Goal: Information Seeking & Learning: Learn about a topic

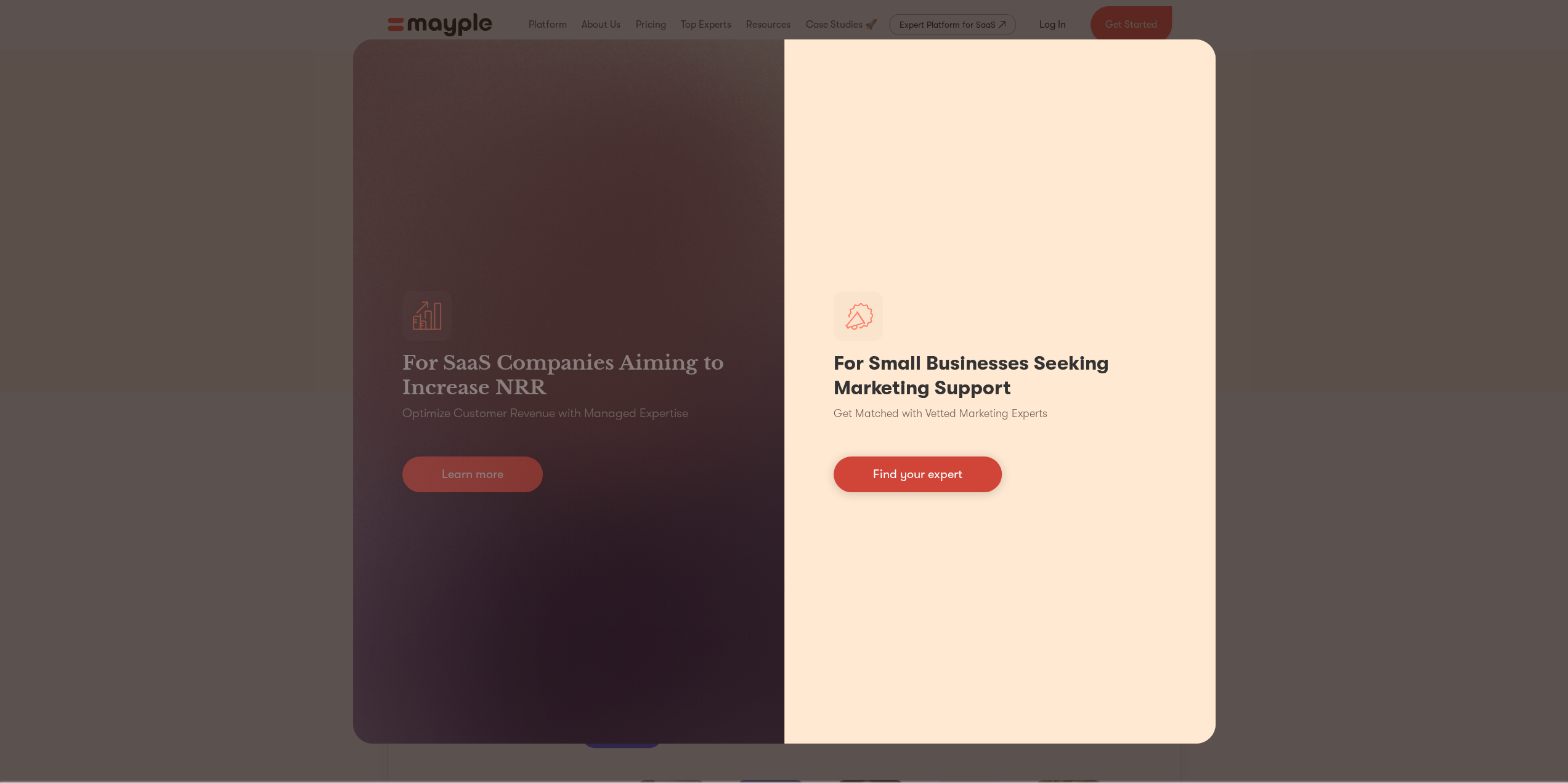
click at [966, 483] on link "Find your expert" at bounding box center [917, 474] width 168 height 35
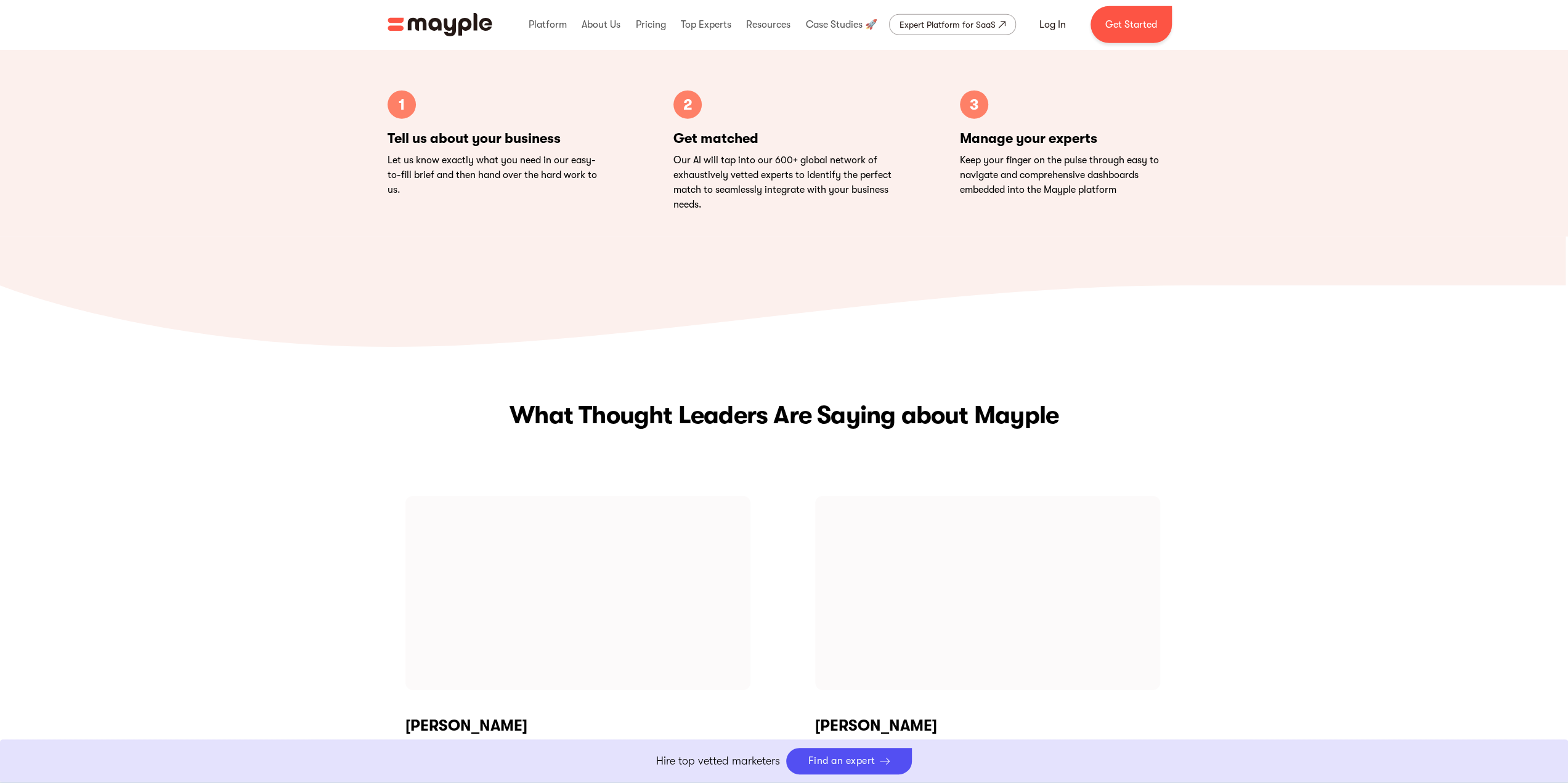
scroll to position [5393, 0]
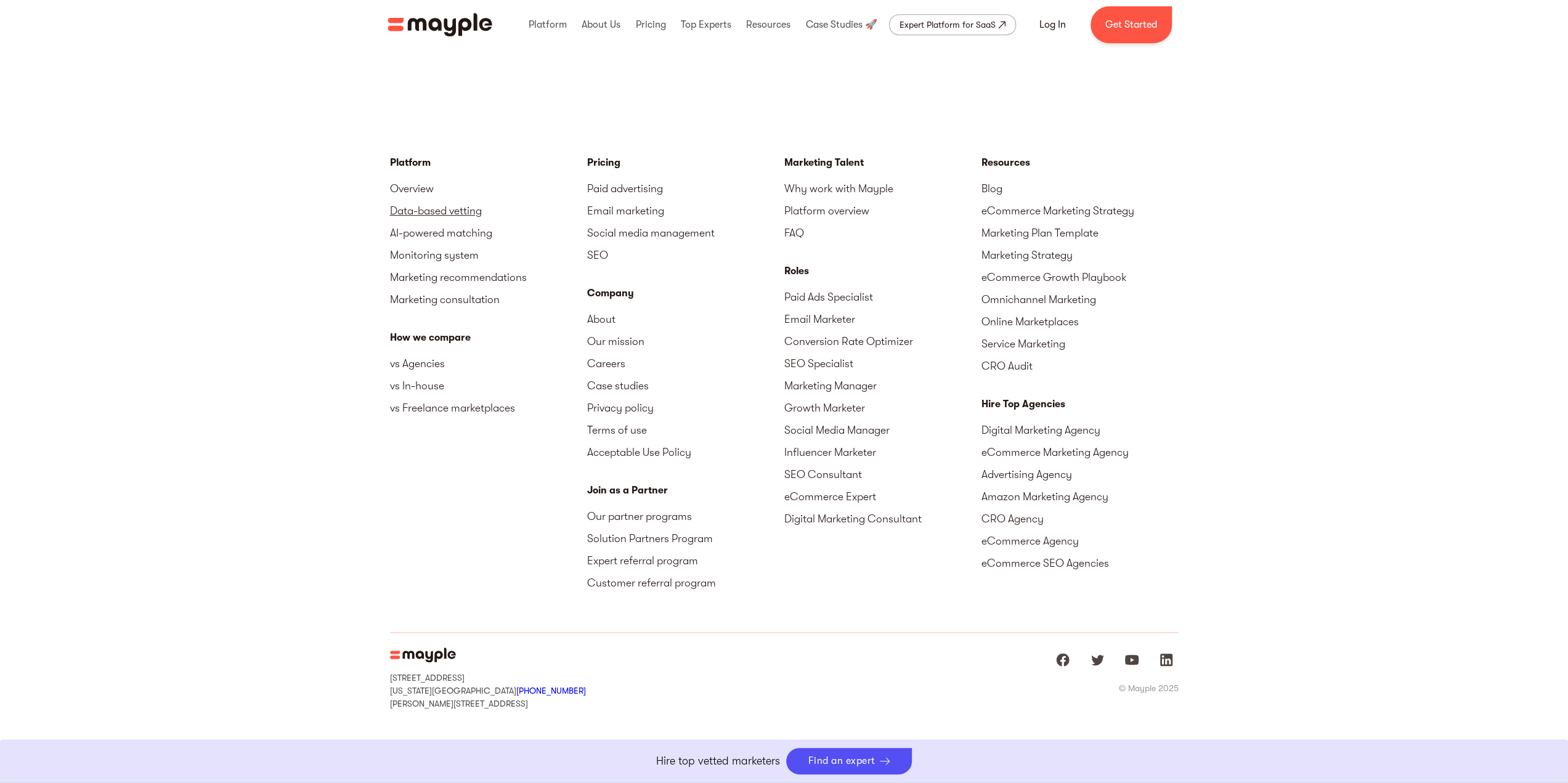
click at [430, 209] on link "Data-based vetting" at bounding box center [489, 211] width 197 height 22
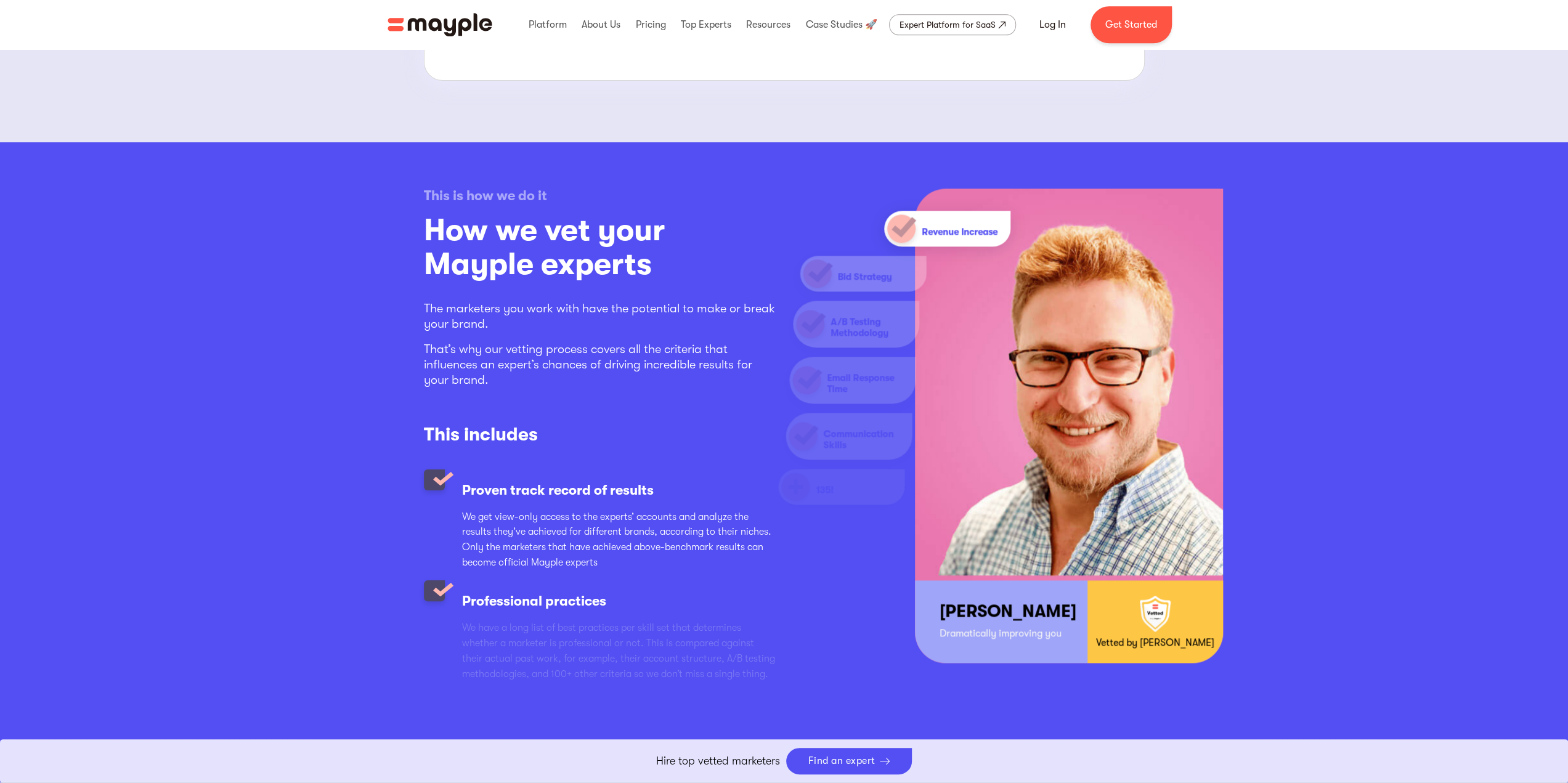
scroll to position [1479, 0]
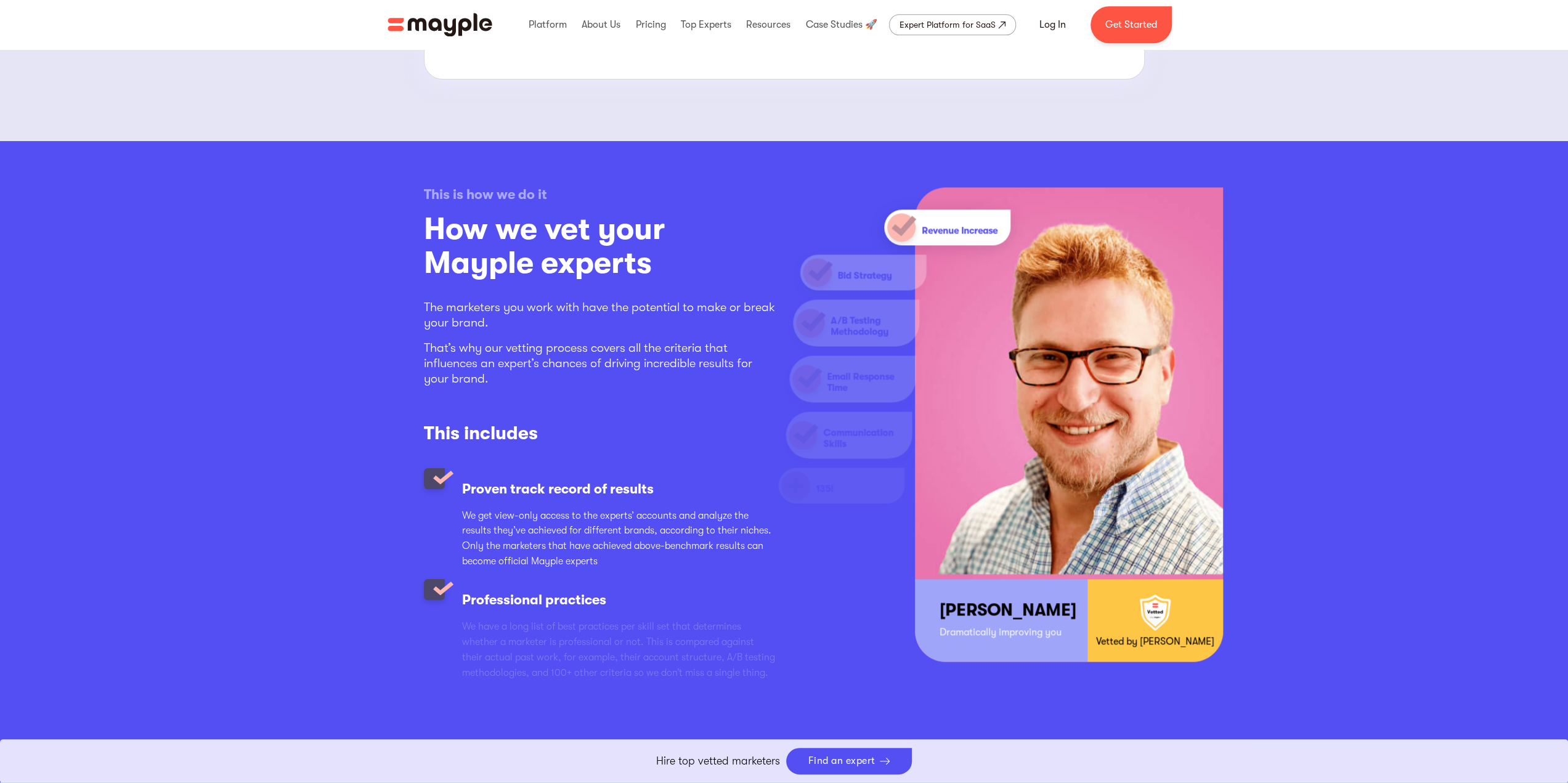
click at [112, 397] on div "This is how we do it How we vet your Mayple experts The marketers you work with…" at bounding box center [784, 520] width 1568 height 758
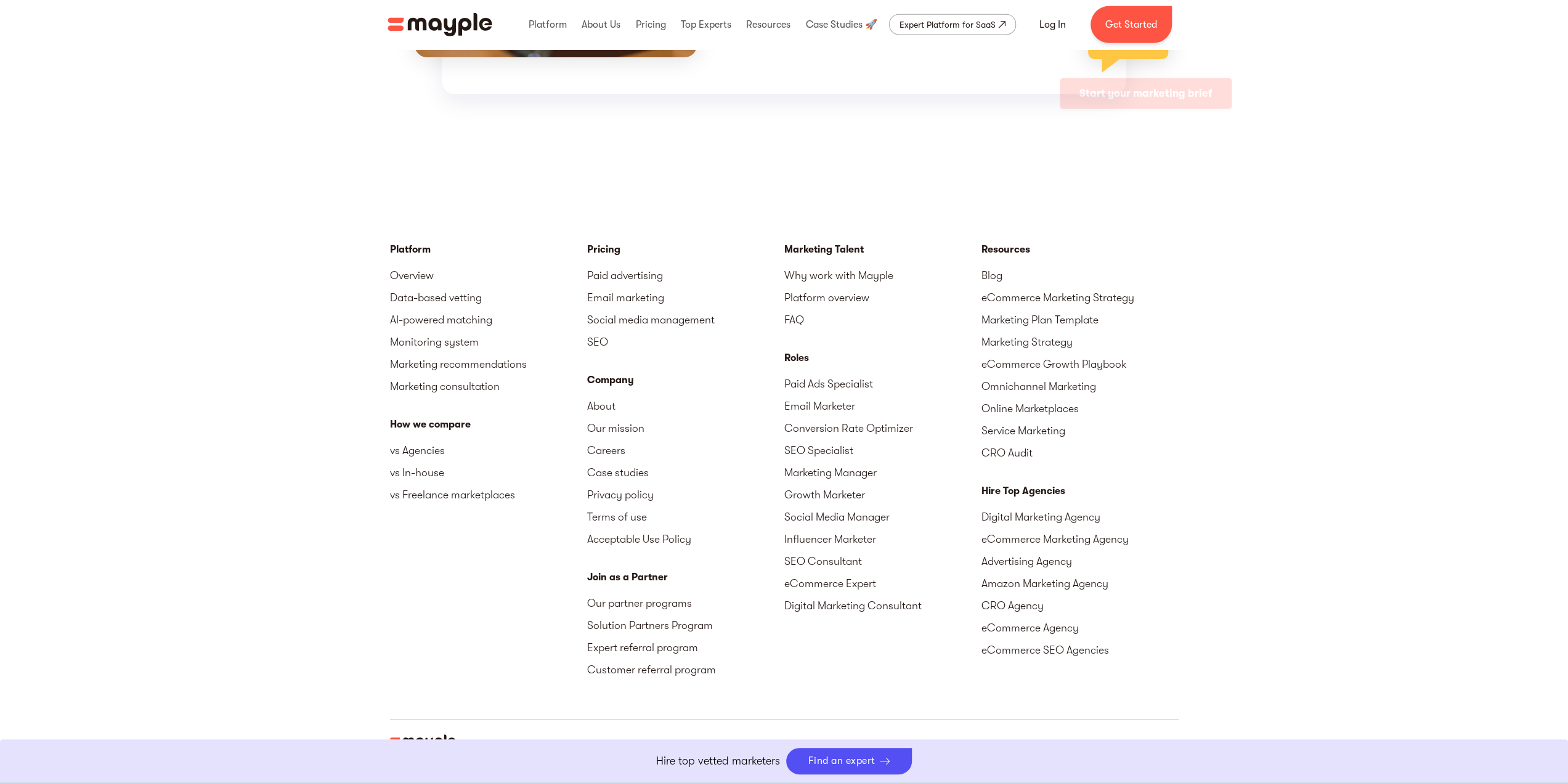
scroll to position [3613, 0]
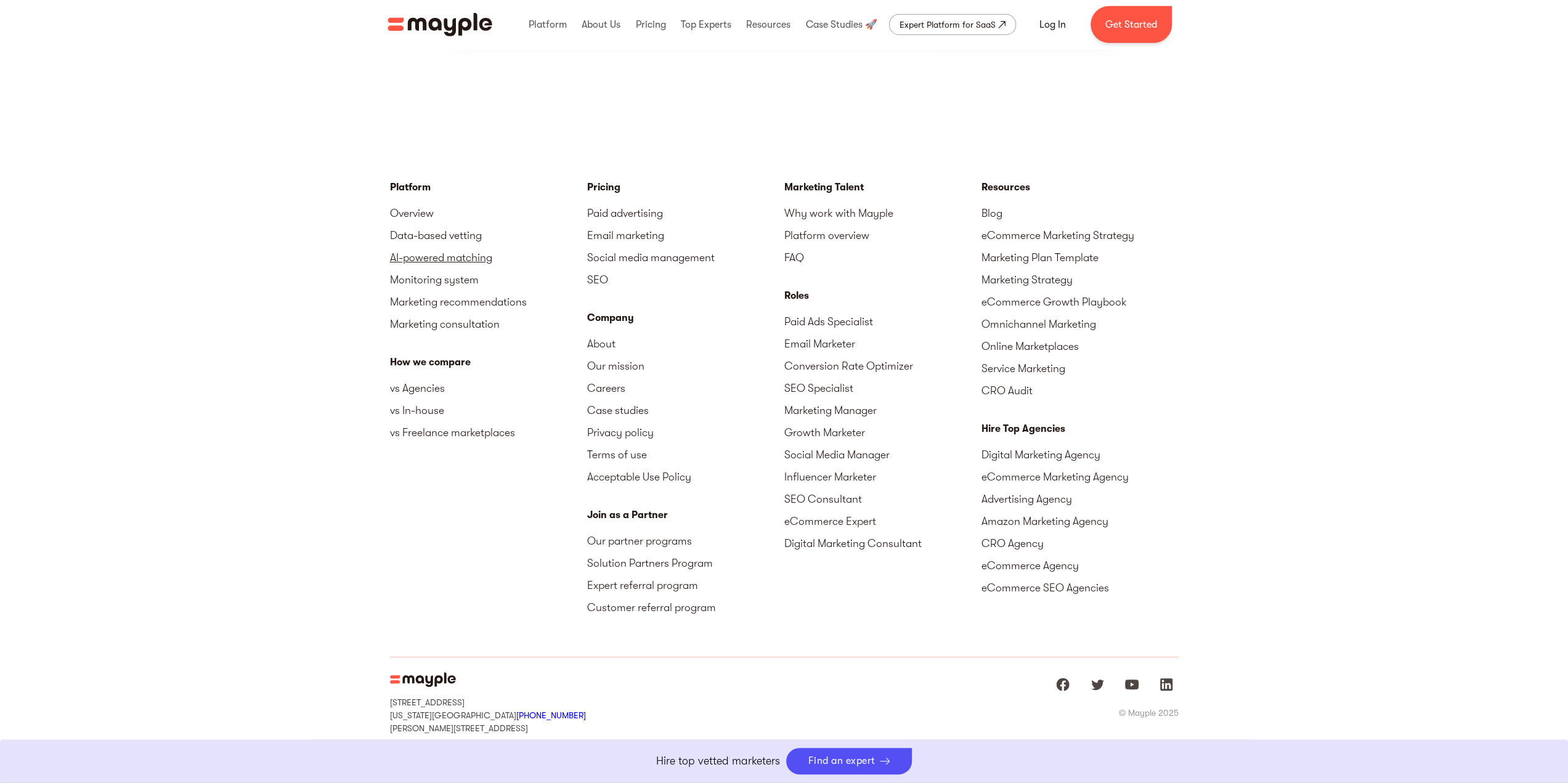
click at [473, 247] on link "AI-powered matching" at bounding box center [489, 258] width 197 height 22
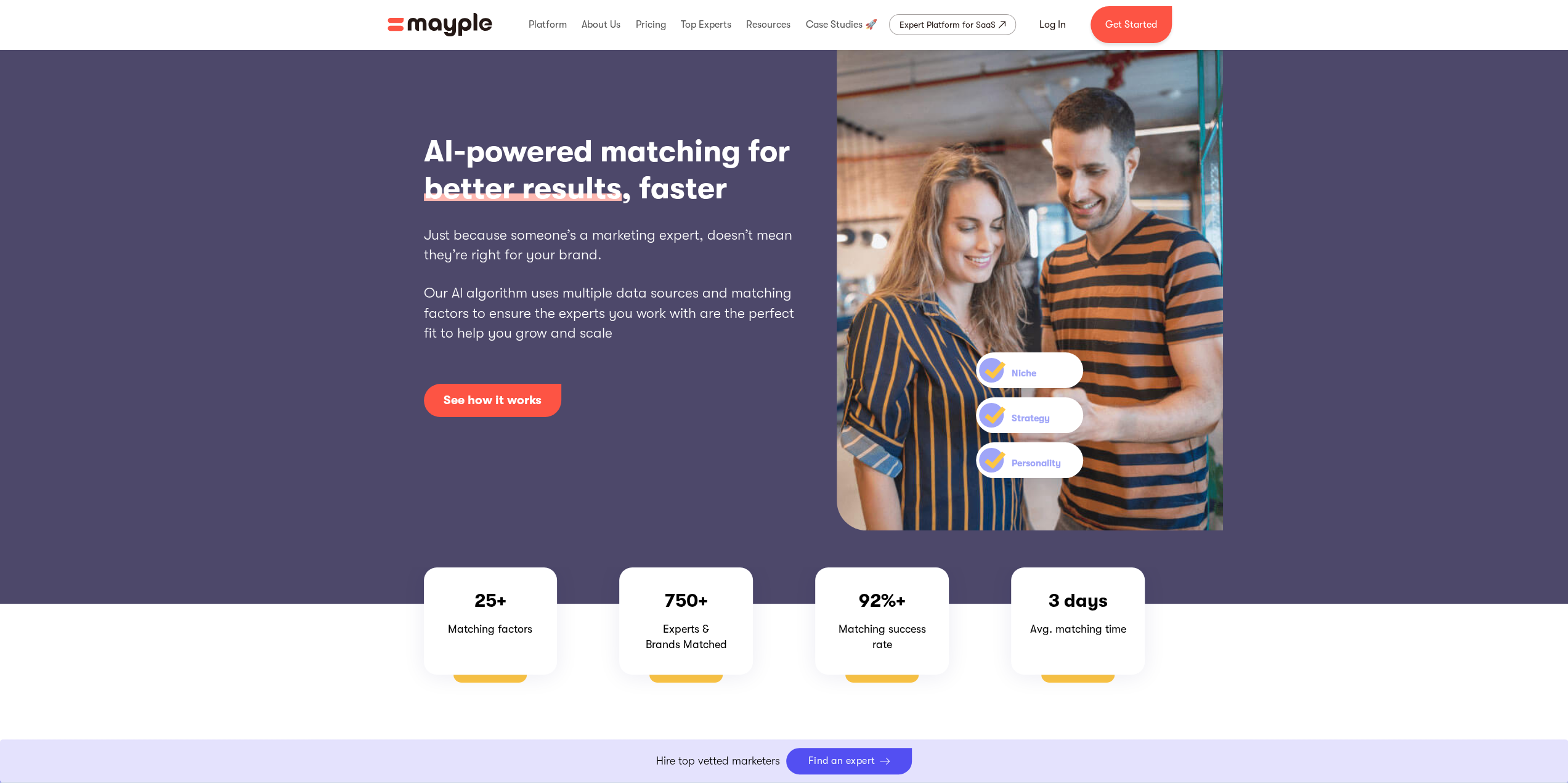
scroll to position [4064, 0]
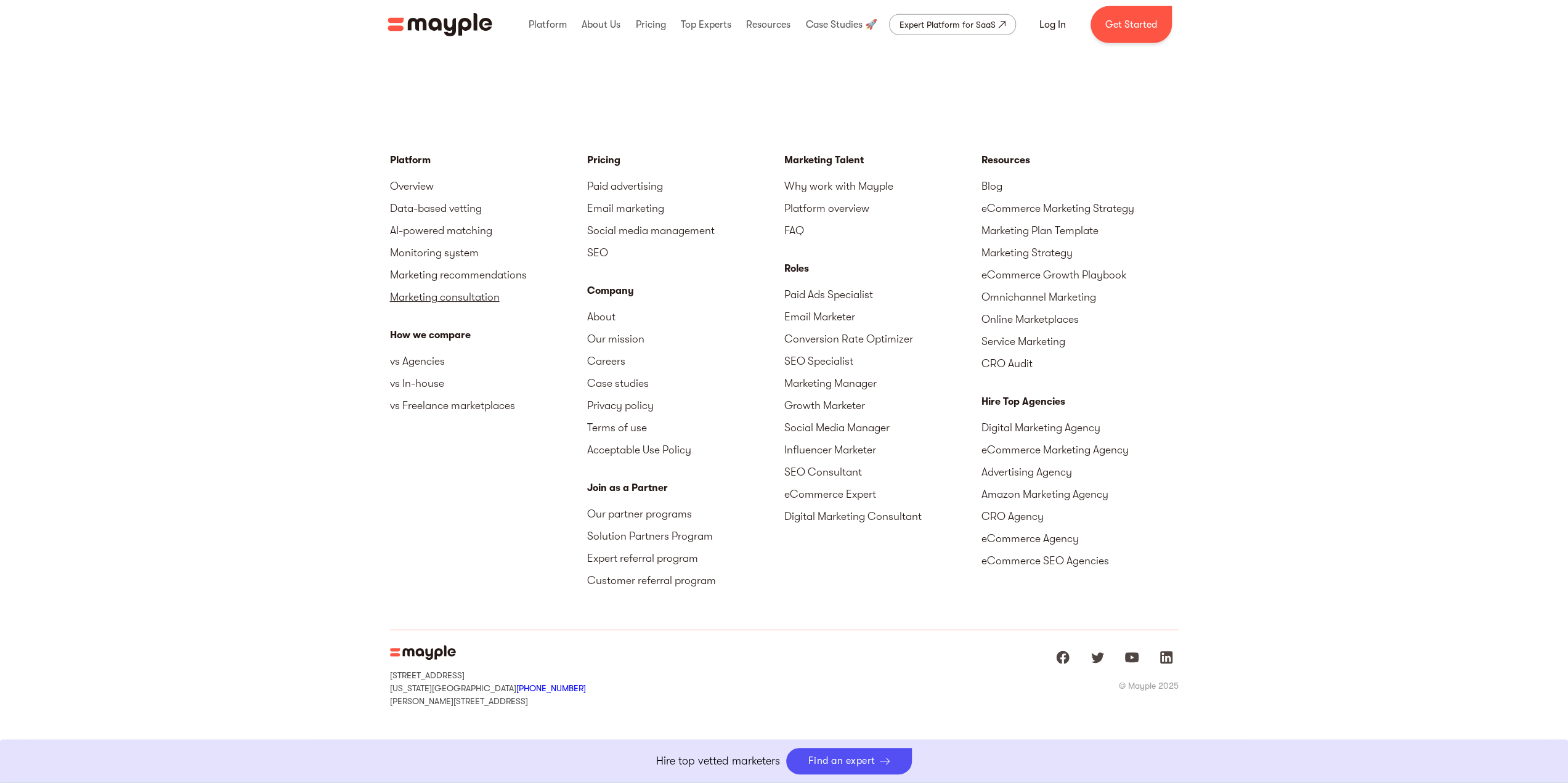
click at [418, 298] on link "Marketing consultation" at bounding box center [489, 297] width 197 height 22
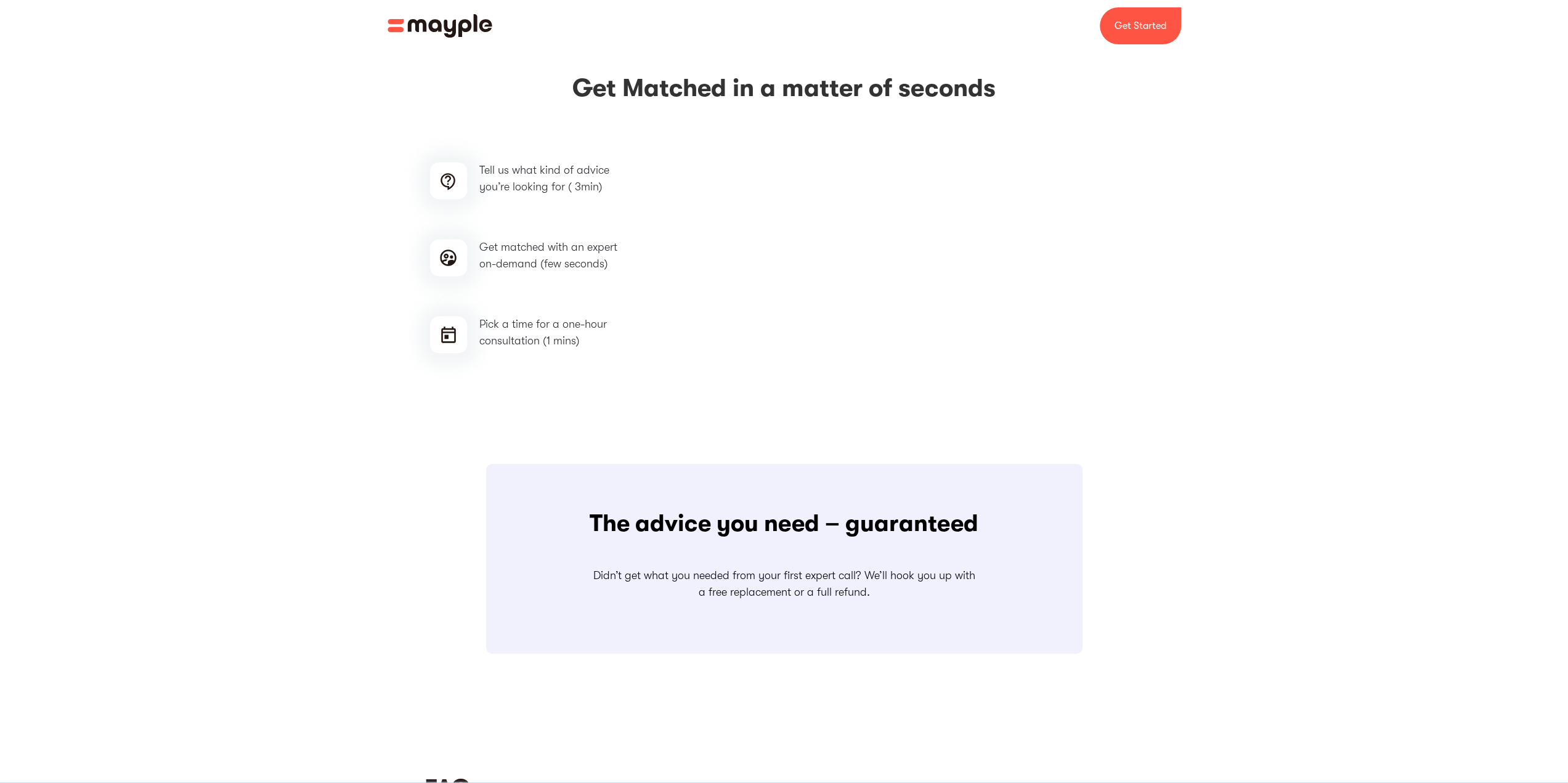
scroll to position [2095, 0]
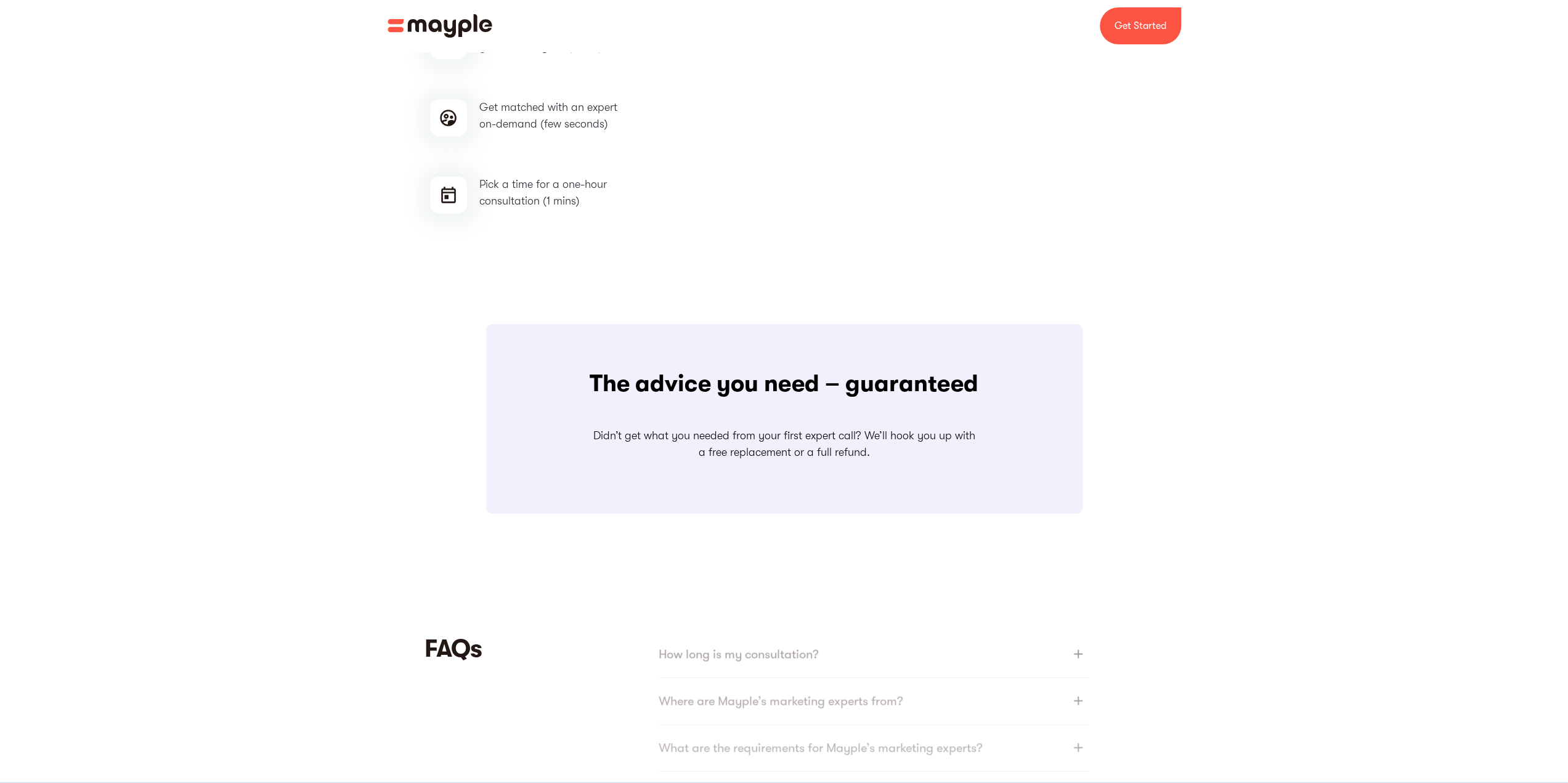
click at [187, 385] on div "The advice you need – guaranteed Didn’t get what you needed from your first exp…" at bounding box center [784, 435] width 1568 height 297
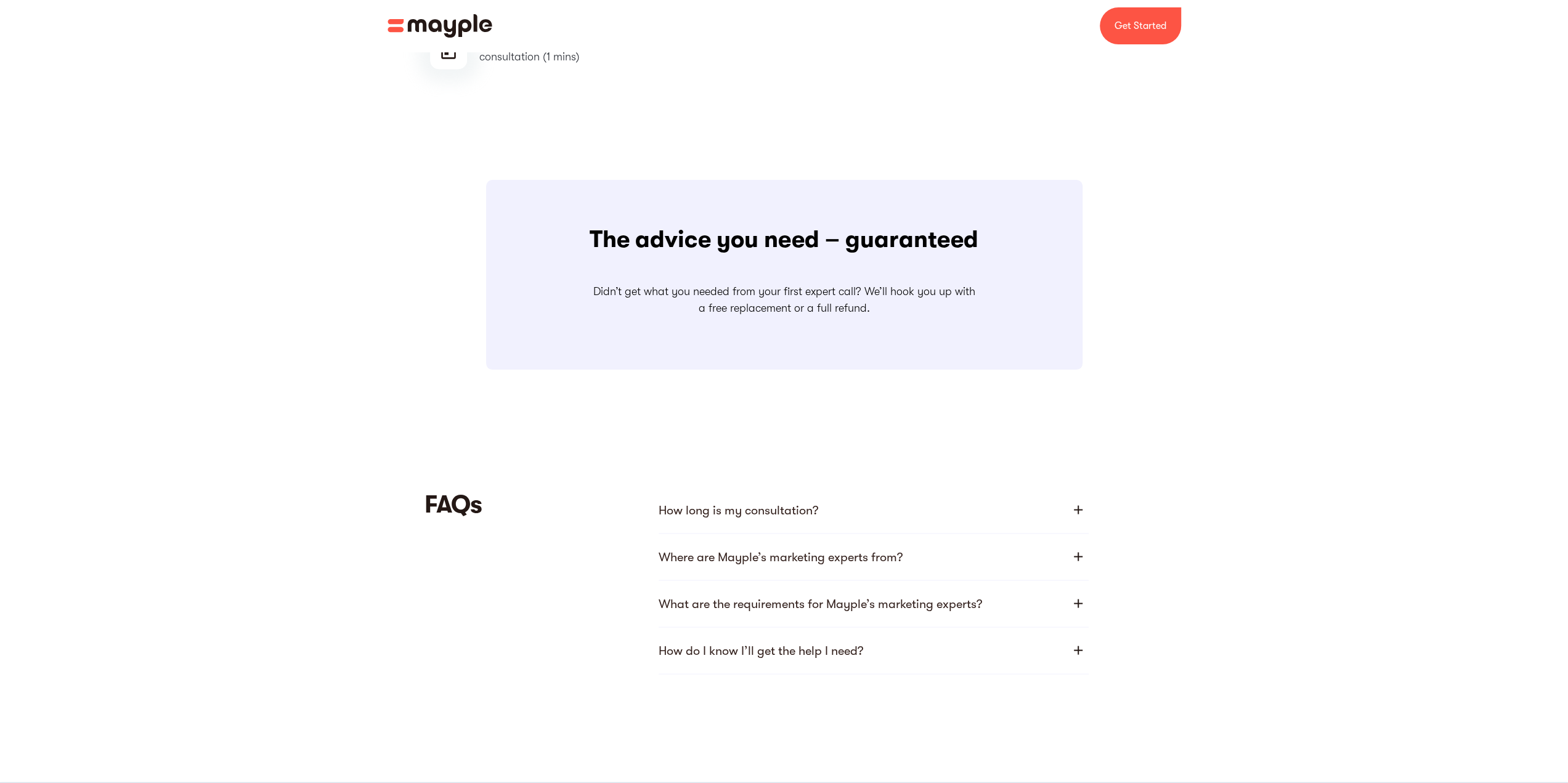
scroll to position [2237, 0]
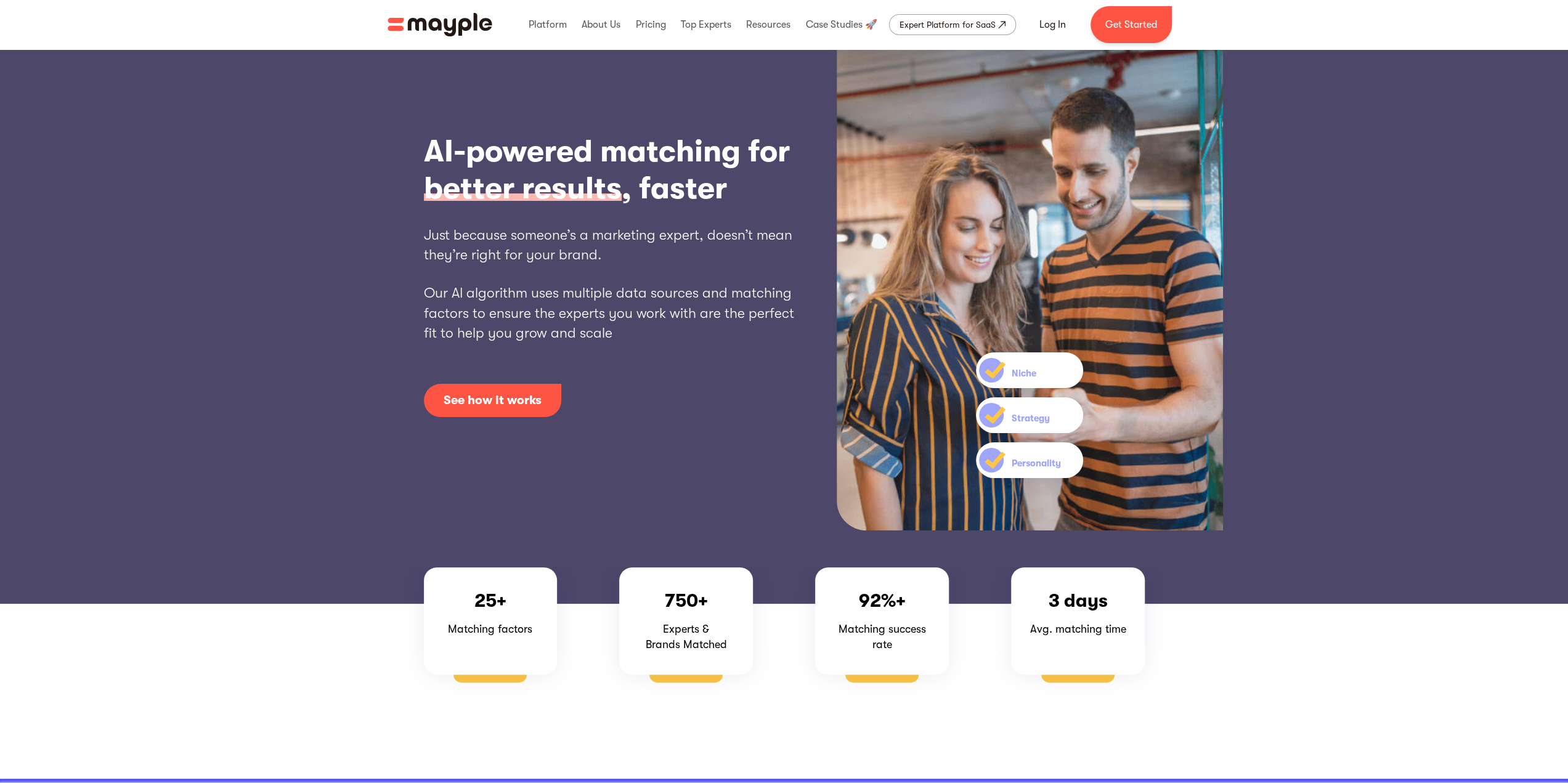
scroll to position [3972, 0]
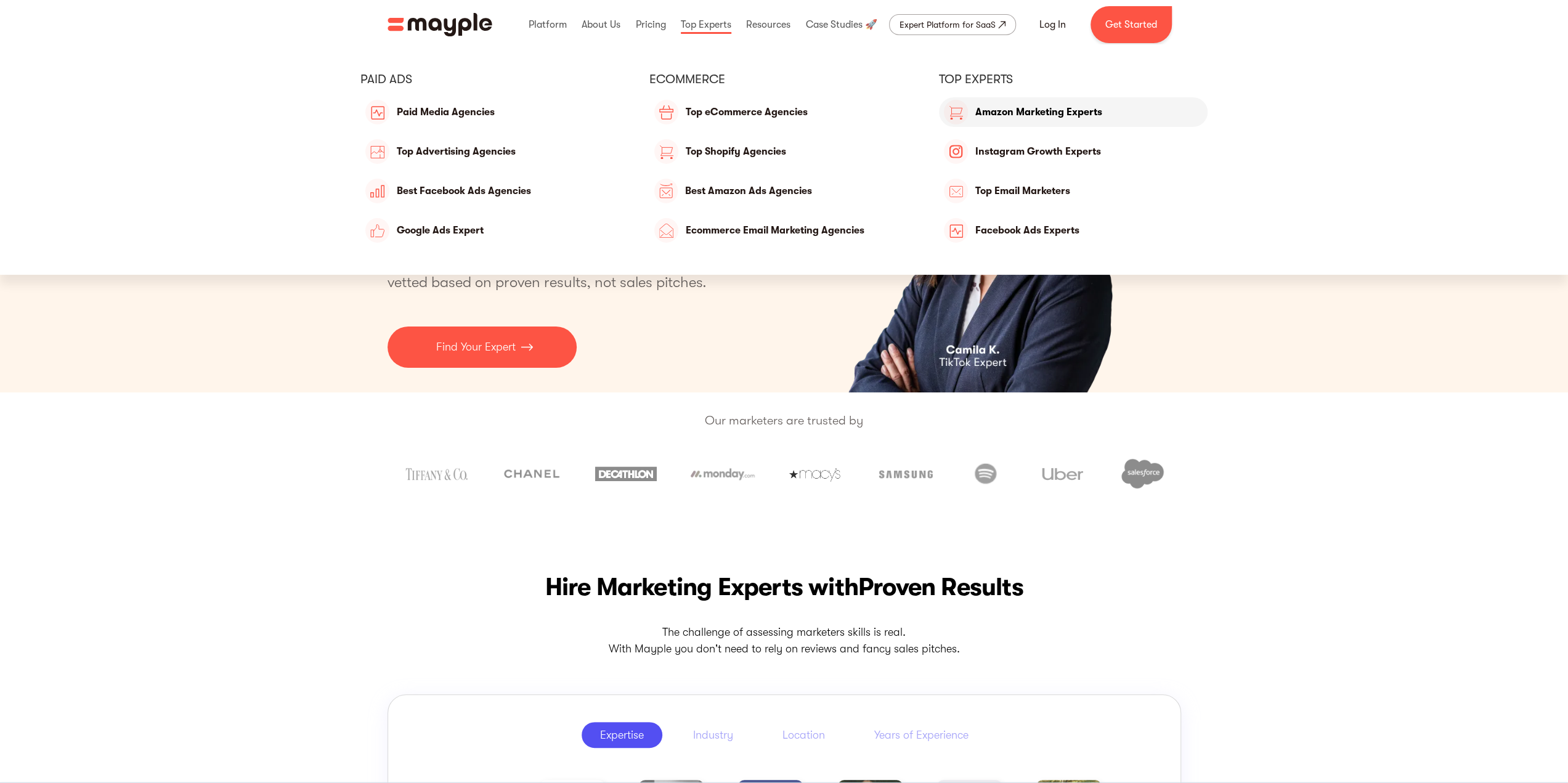
click at [1083, 119] on link "Amazon Marketing Experts" at bounding box center [1073, 112] width 269 height 29
